Goal: Task Accomplishment & Management: Complete application form

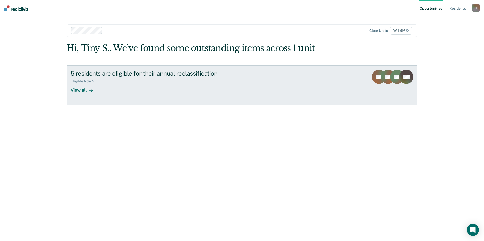
click at [84, 89] on div "View all" at bounding box center [85, 88] width 28 height 10
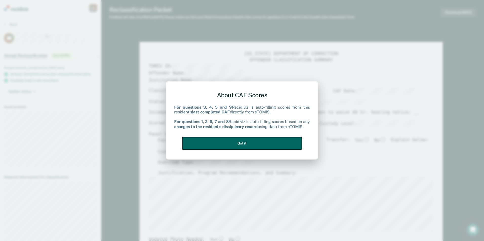
click at [275, 140] on button "Got it" at bounding box center [241, 143] width 119 height 12
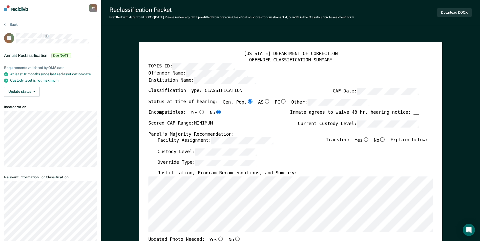
click at [386, 139] on input "No" at bounding box center [382, 140] width 7 height 5
type textarea "x"
radio input "true"
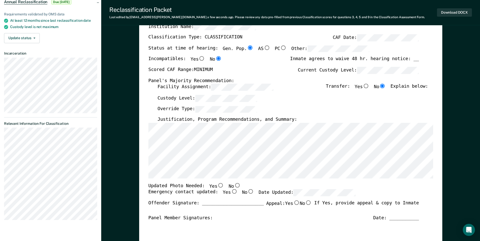
scroll to position [76, 0]
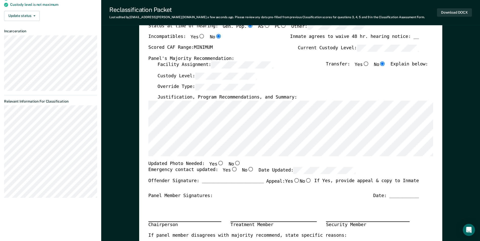
click at [217, 163] on input "Yes" at bounding box center [220, 163] width 7 height 5
type textarea "x"
radio input "true"
click at [231, 170] on input "Yes" at bounding box center [234, 170] width 7 height 5
type textarea "x"
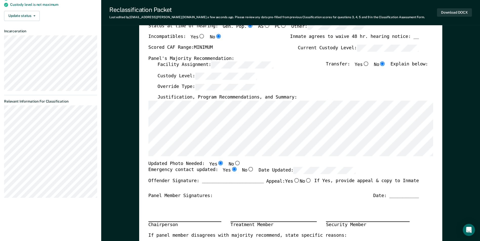
radio input "true"
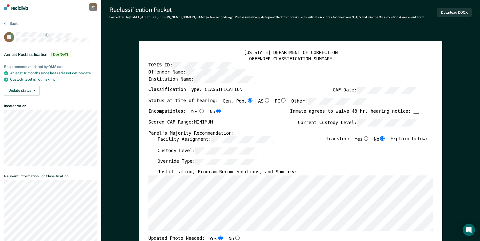
scroll to position [0, 0]
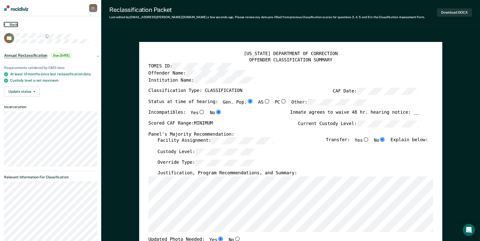
click at [14, 24] on button "Back" at bounding box center [11, 24] width 14 height 5
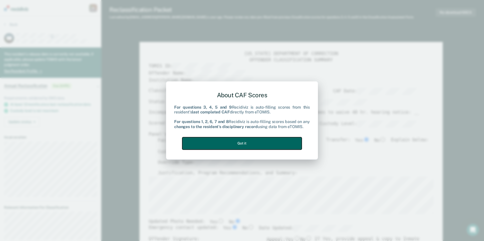
click at [280, 144] on button "Got it" at bounding box center [241, 143] width 119 height 12
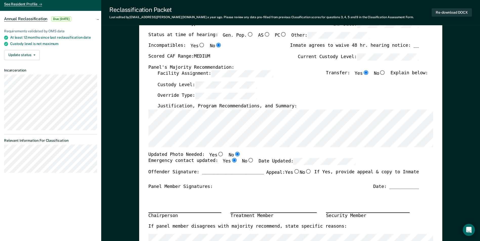
scroll to position [76, 0]
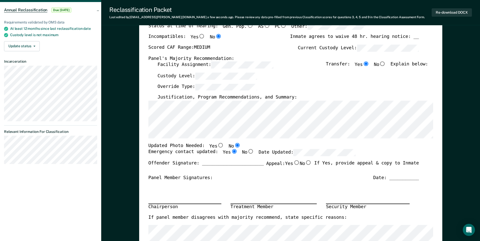
click at [386, 64] on input "No" at bounding box center [382, 64] width 7 height 5
type textarea "x"
radio input "false"
radio input "true"
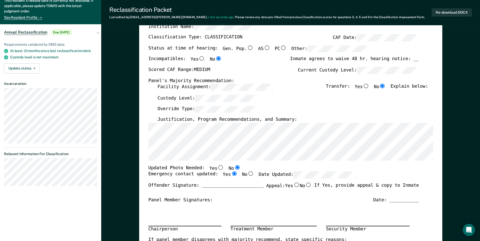
scroll to position [25, 0]
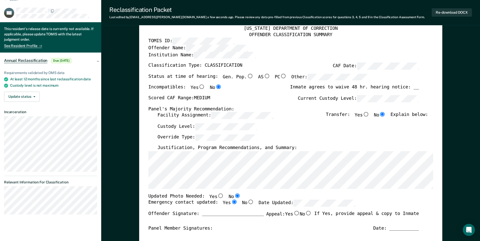
click at [247, 76] on input "Gen. Pop." at bounding box center [250, 76] width 7 height 5
type textarea "x"
radio input "true"
type textarea "x"
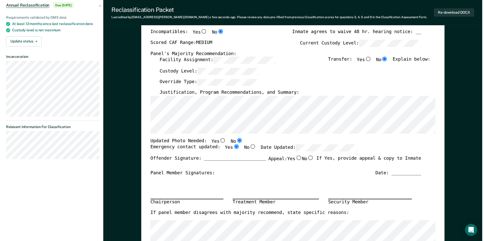
scroll to position [0, 0]
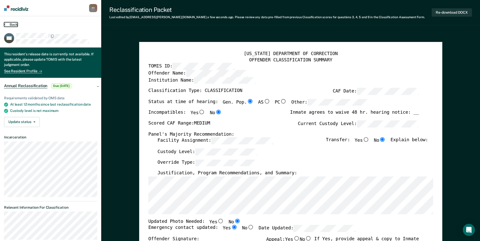
click at [13, 24] on button "Back" at bounding box center [11, 24] width 14 height 5
